Goal: Information Seeking & Learning: Learn about a topic

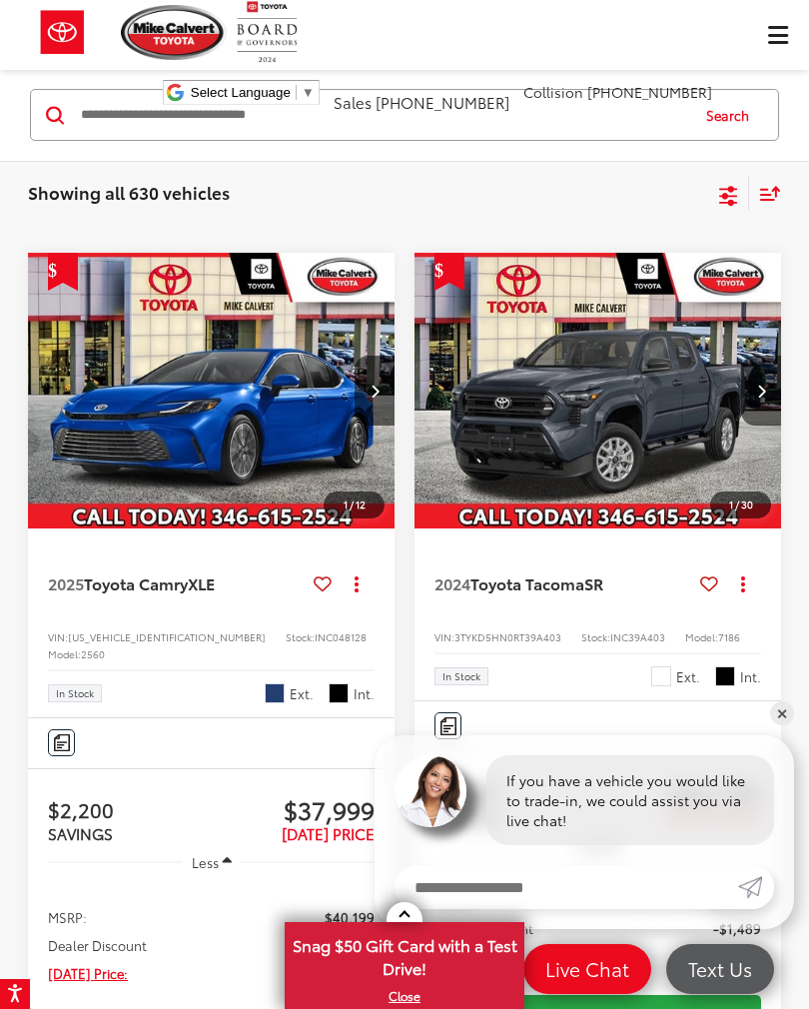
click at [190, 120] on input "Search by Make, Model, or Keyword" at bounding box center [383, 115] width 609 height 48
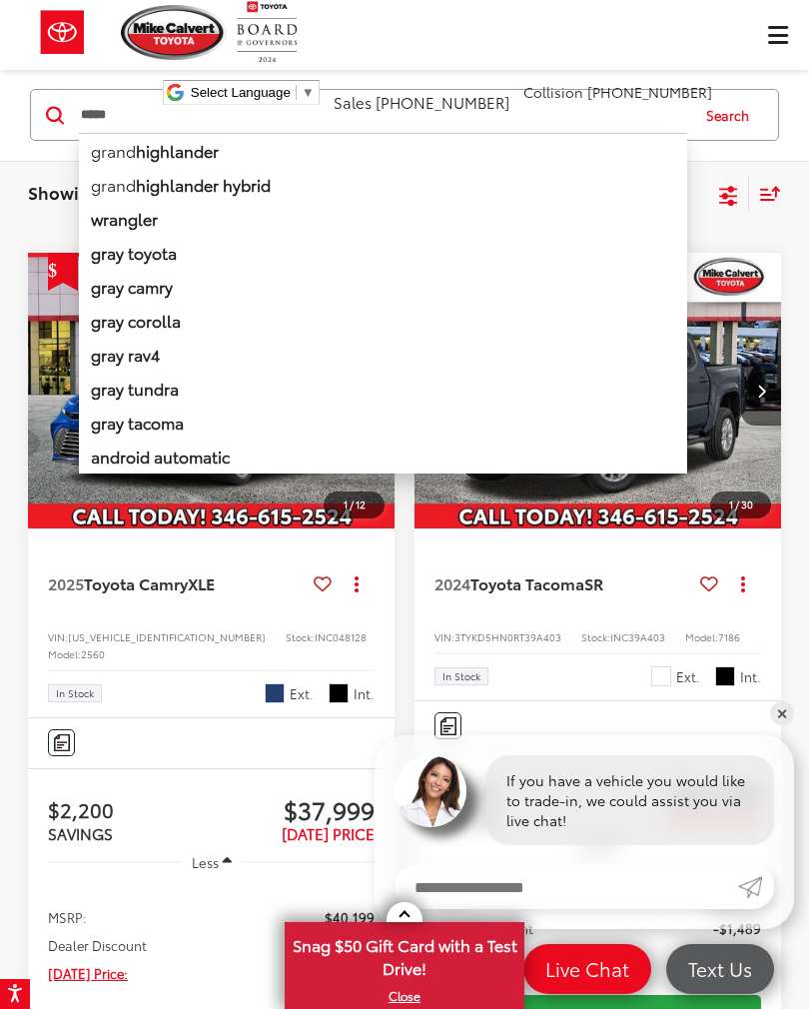
click at [212, 145] on b "highlander" at bounding box center [177, 150] width 83 height 23
type input "**********"
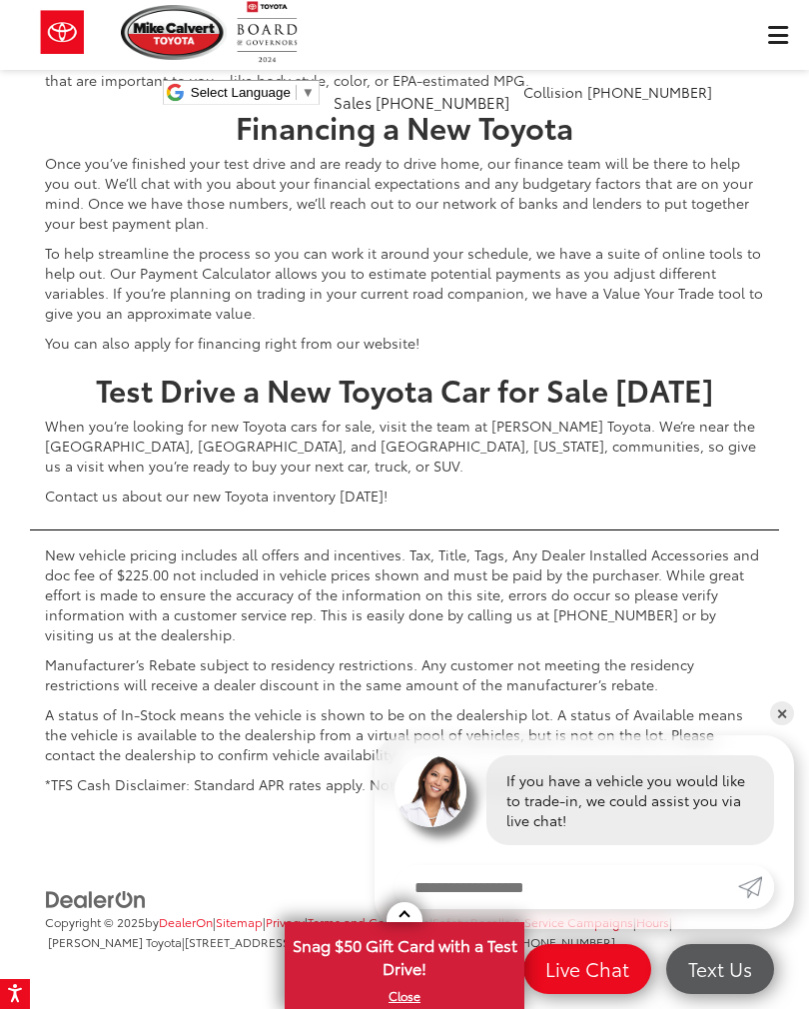
scroll to position [9214, 0]
click at [793, 725] on link "✕" at bounding box center [782, 713] width 24 height 24
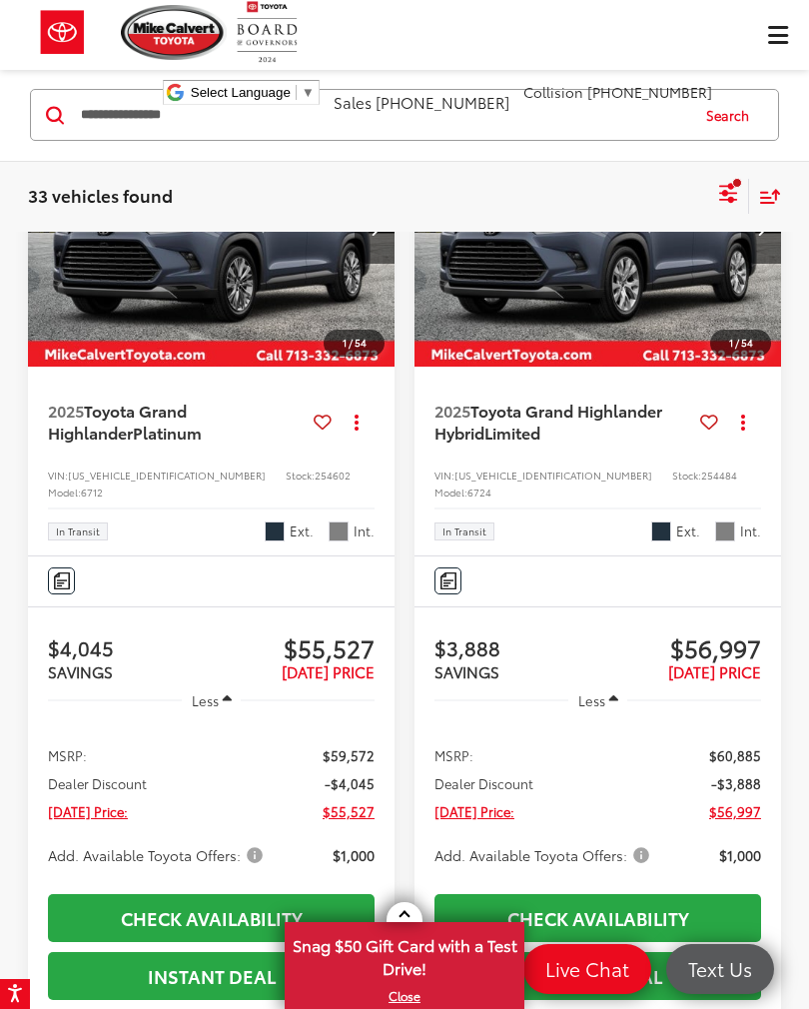
scroll to position [5372, 0]
